Goal: Transaction & Acquisition: Purchase product/service

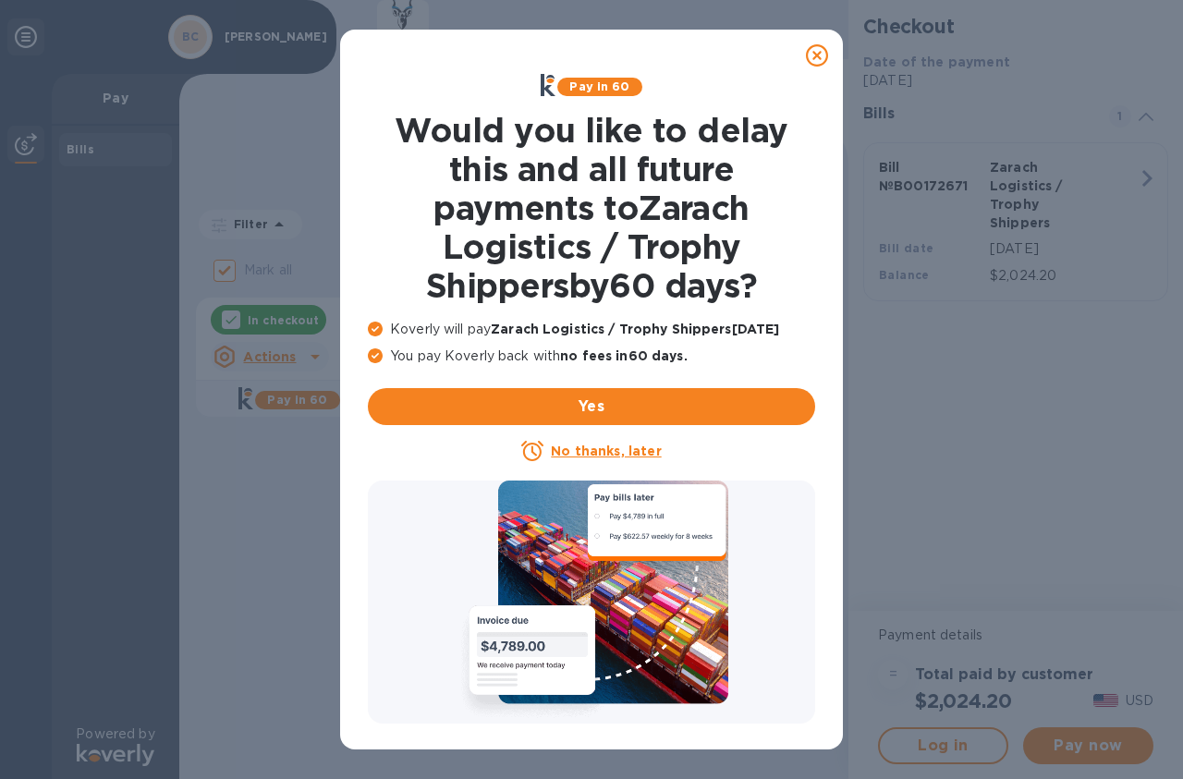
click at [817, 56] on icon at bounding box center [817, 55] width 22 height 22
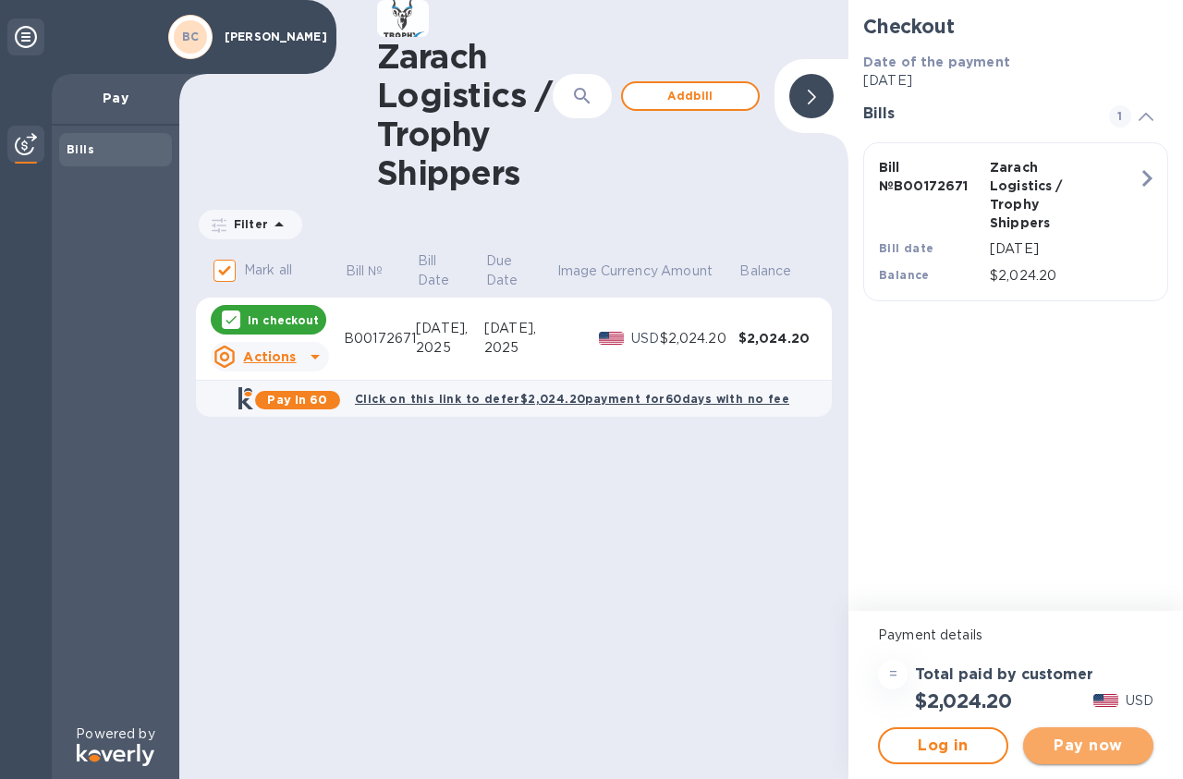
click at [1090, 743] on span "Pay now" at bounding box center [1088, 745] width 101 height 22
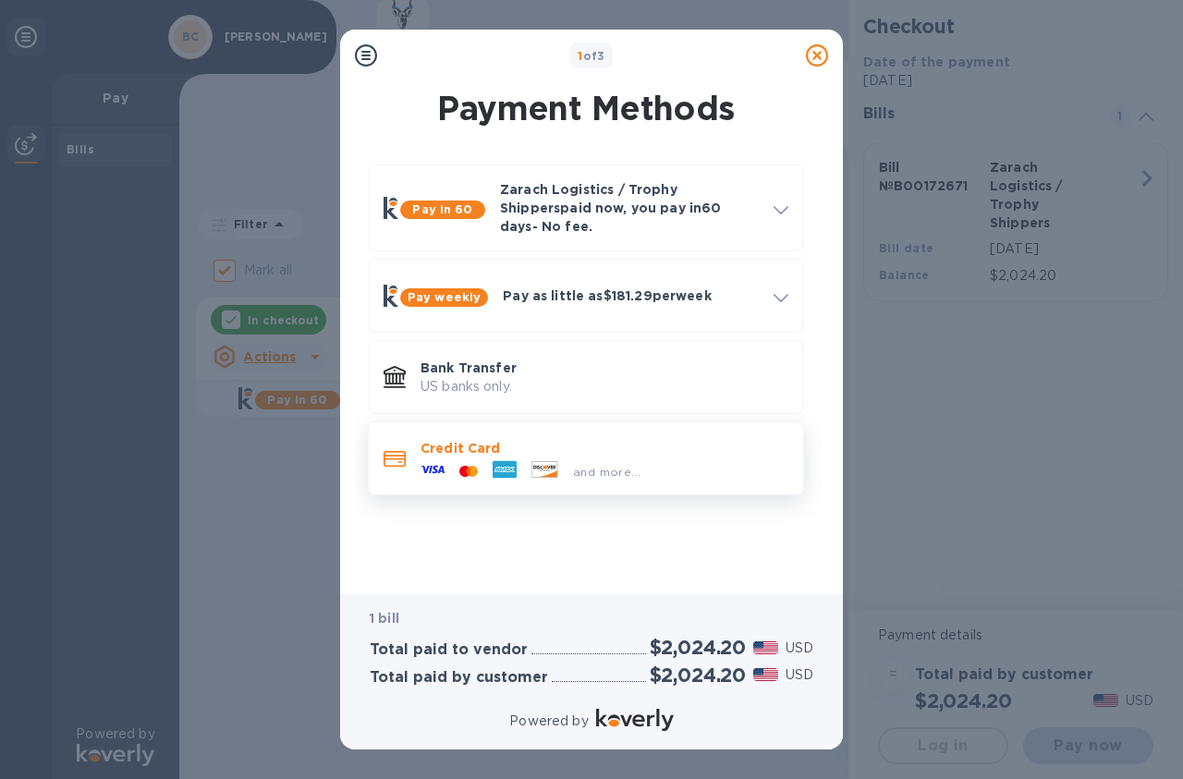
click at [604, 465] on span "and more..." at bounding box center [606, 472] width 67 height 14
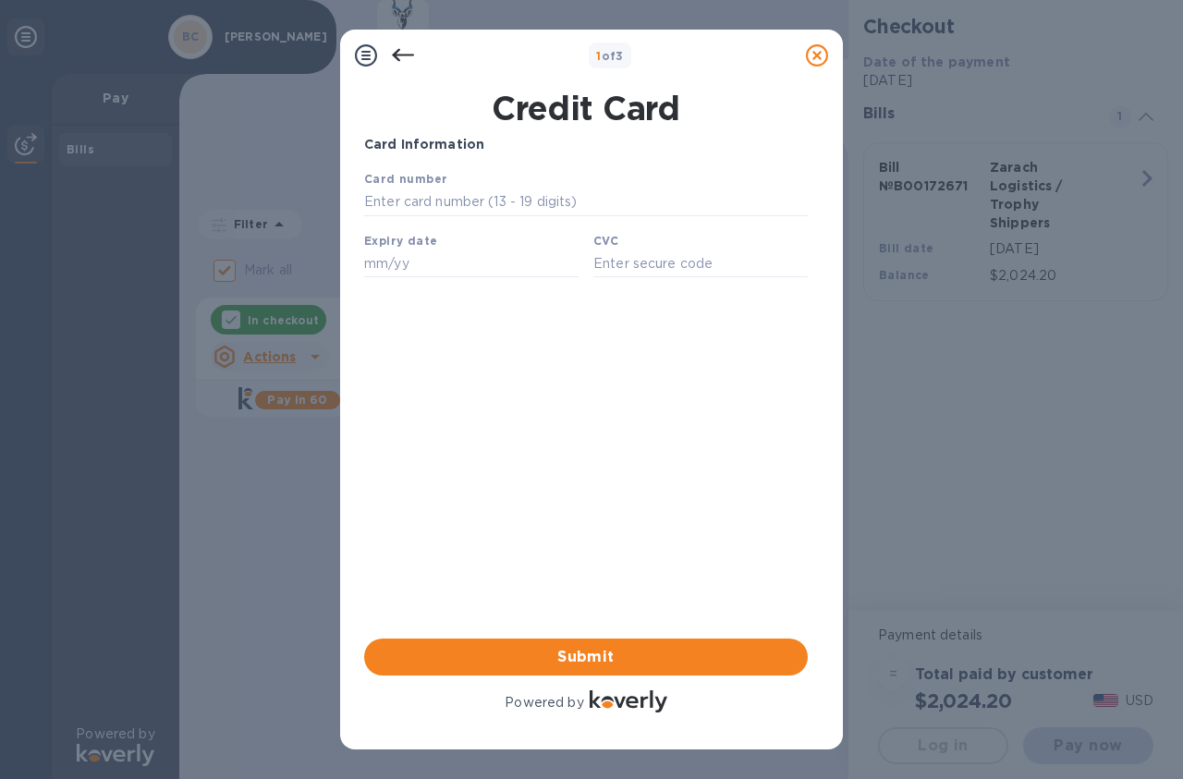
click at [528, 181] on div "Card number" at bounding box center [586, 193] width 458 height 62
click at [516, 195] on input "text" at bounding box center [585, 202] width 443 height 28
type input "[CREDIT_CARD_NUMBER]"
type input "01/28"
type input "8507"
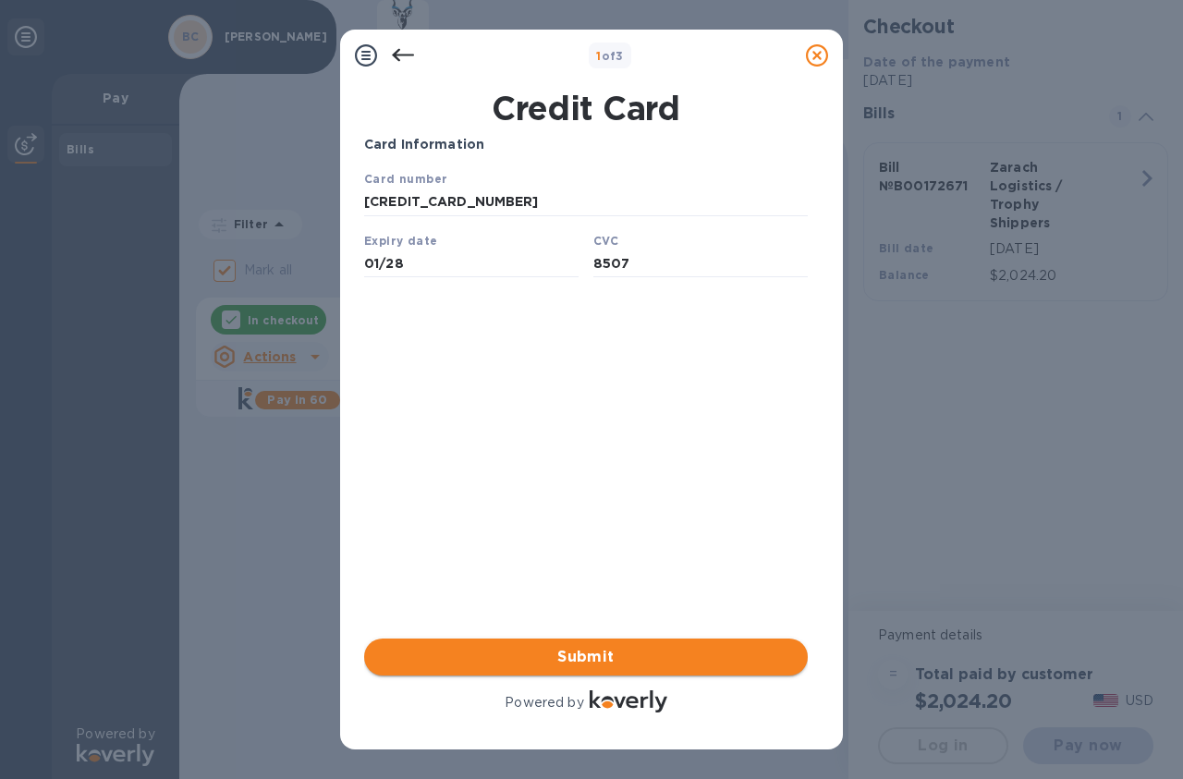
click at [592, 658] on span "Submit" at bounding box center [586, 657] width 414 height 22
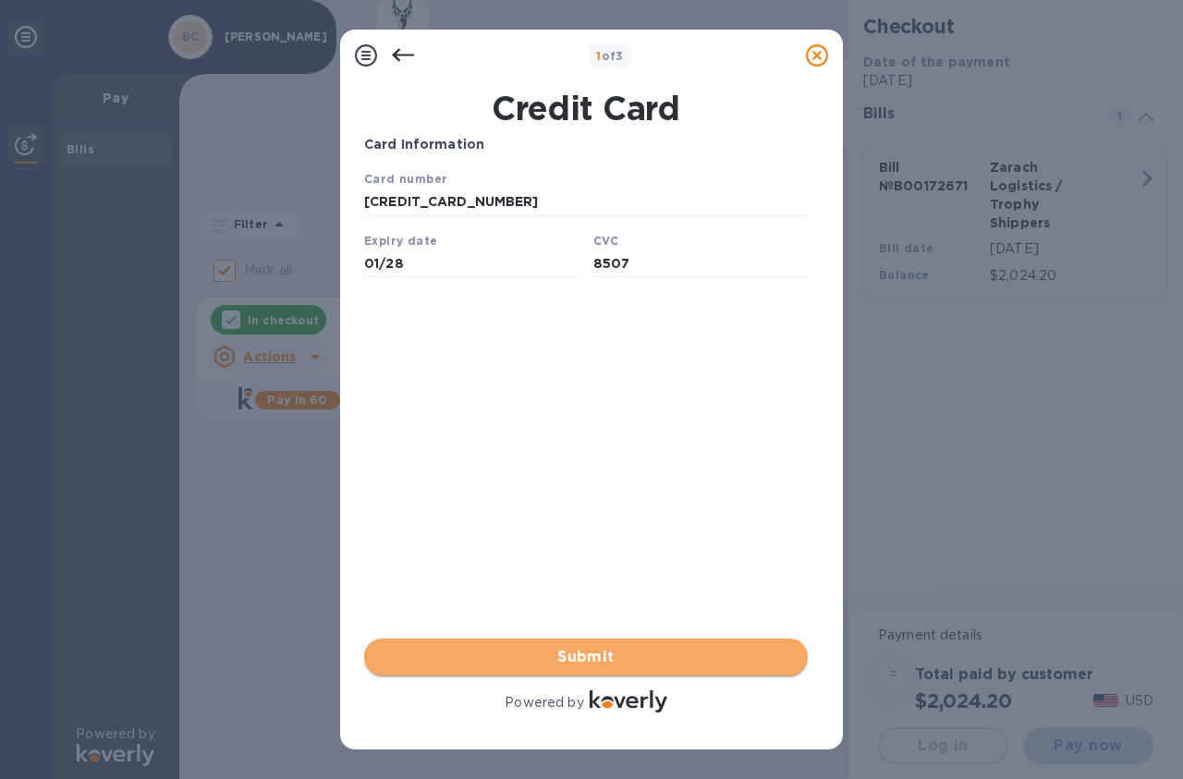
click at [596, 661] on span "Submit" at bounding box center [586, 657] width 414 height 22
